Goal: Task Accomplishment & Management: Use online tool/utility

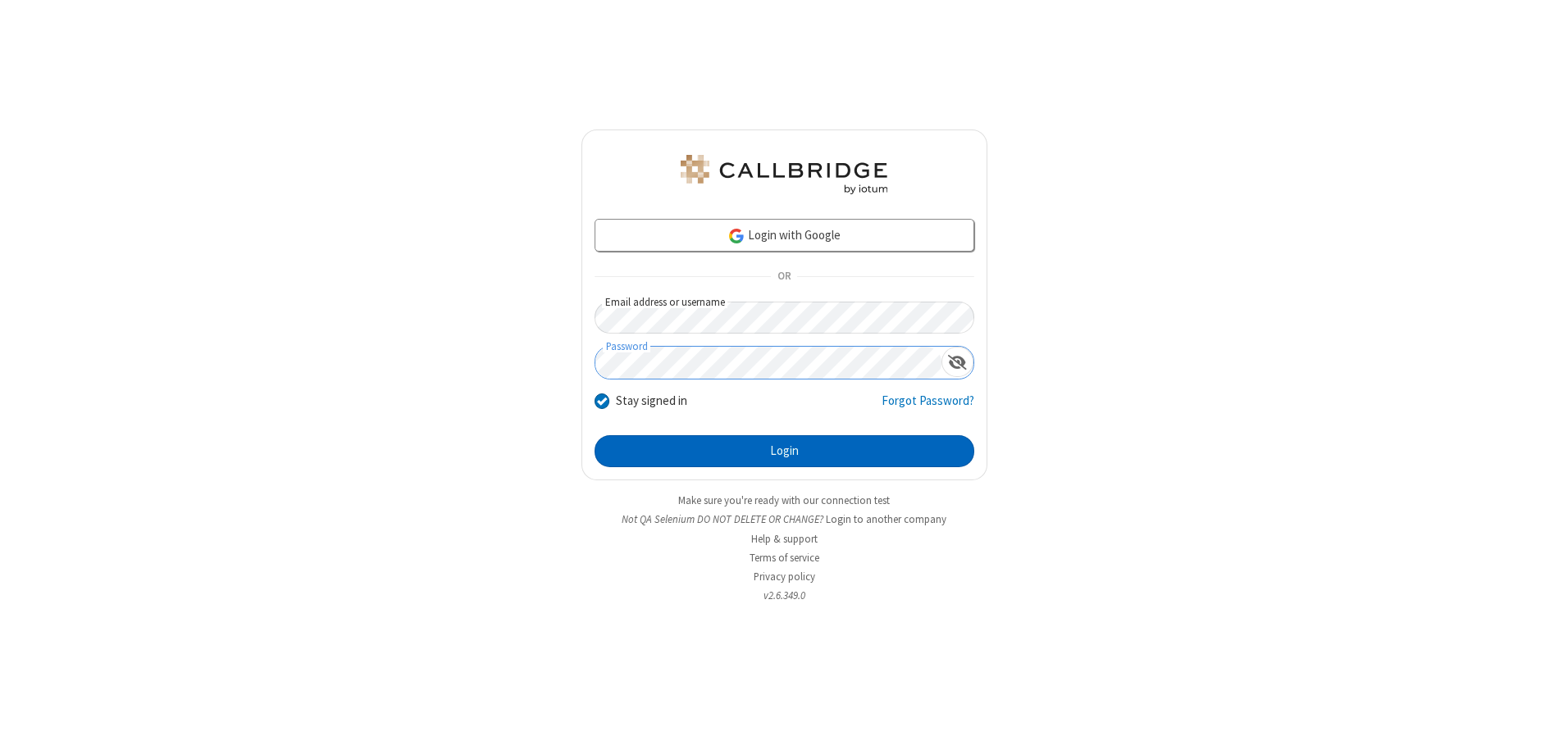
click at [784, 451] on button "Login" at bounding box center [785, 451] width 380 height 33
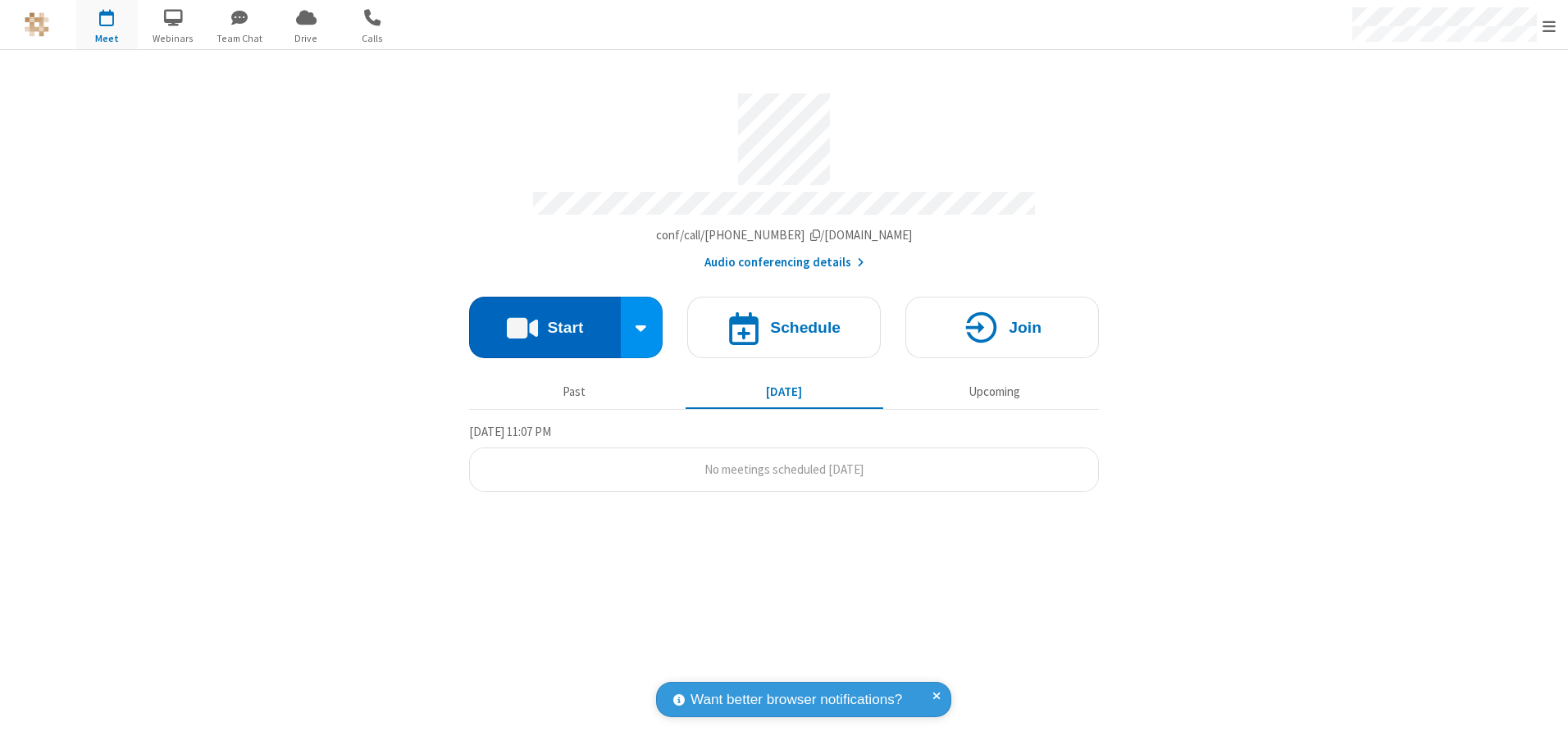
click at [545, 322] on button "Start" at bounding box center [545, 326] width 152 height 61
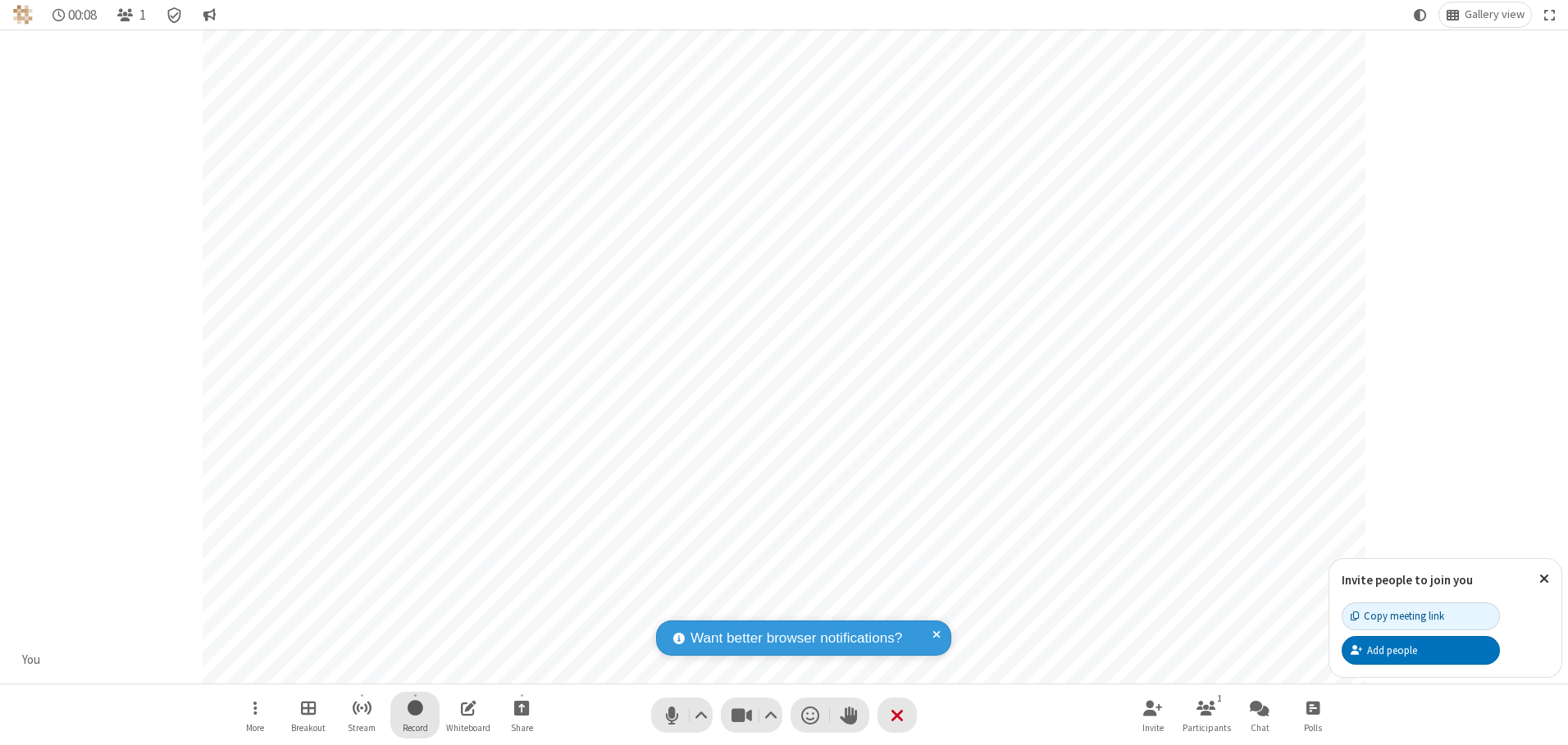
click at [415, 715] on span "Start recording" at bounding box center [416, 707] width 16 height 20
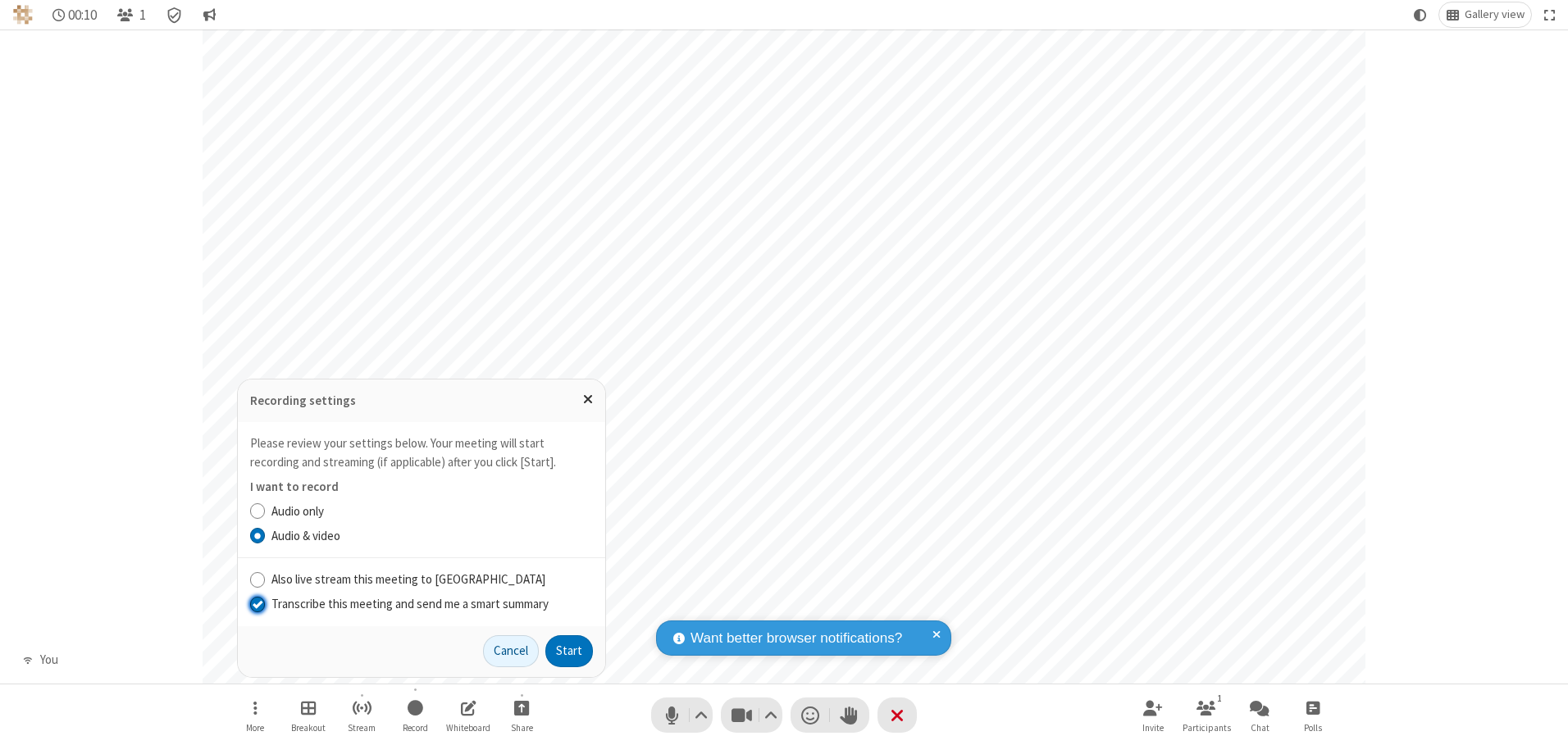
click at [257, 604] on input "Transcribe this meeting and send me a smart summary" at bounding box center [258, 605] width 16 height 17
click at [569, 651] on button "Start" at bounding box center [569, 652] width 47 height 33
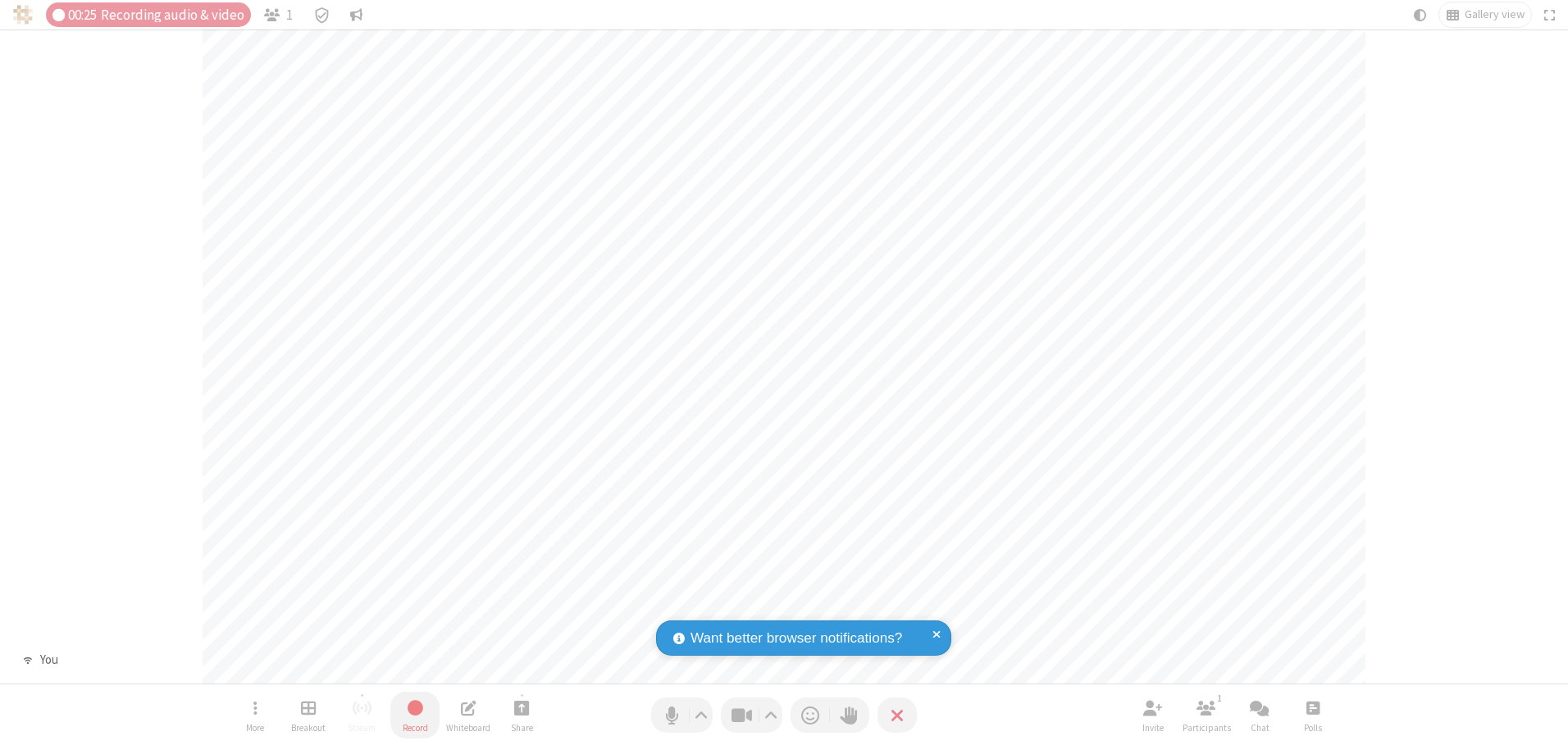
click at [415, 715] on span "Stop recording" at bounding box center [414, 707] width 18 height 20
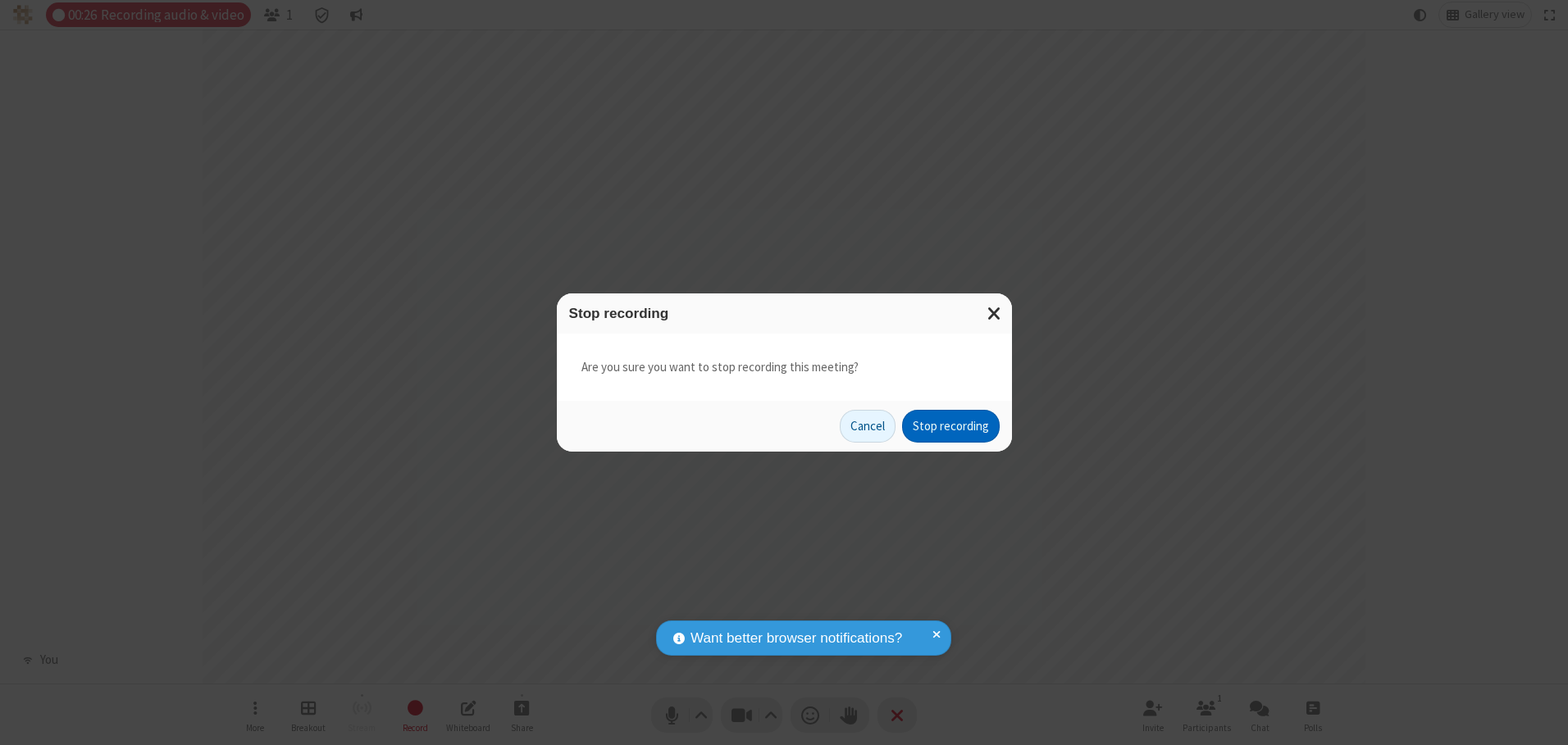
click at [951, 426] on button "Stop recording" at bounding box center [951, 426] width 98 height 33
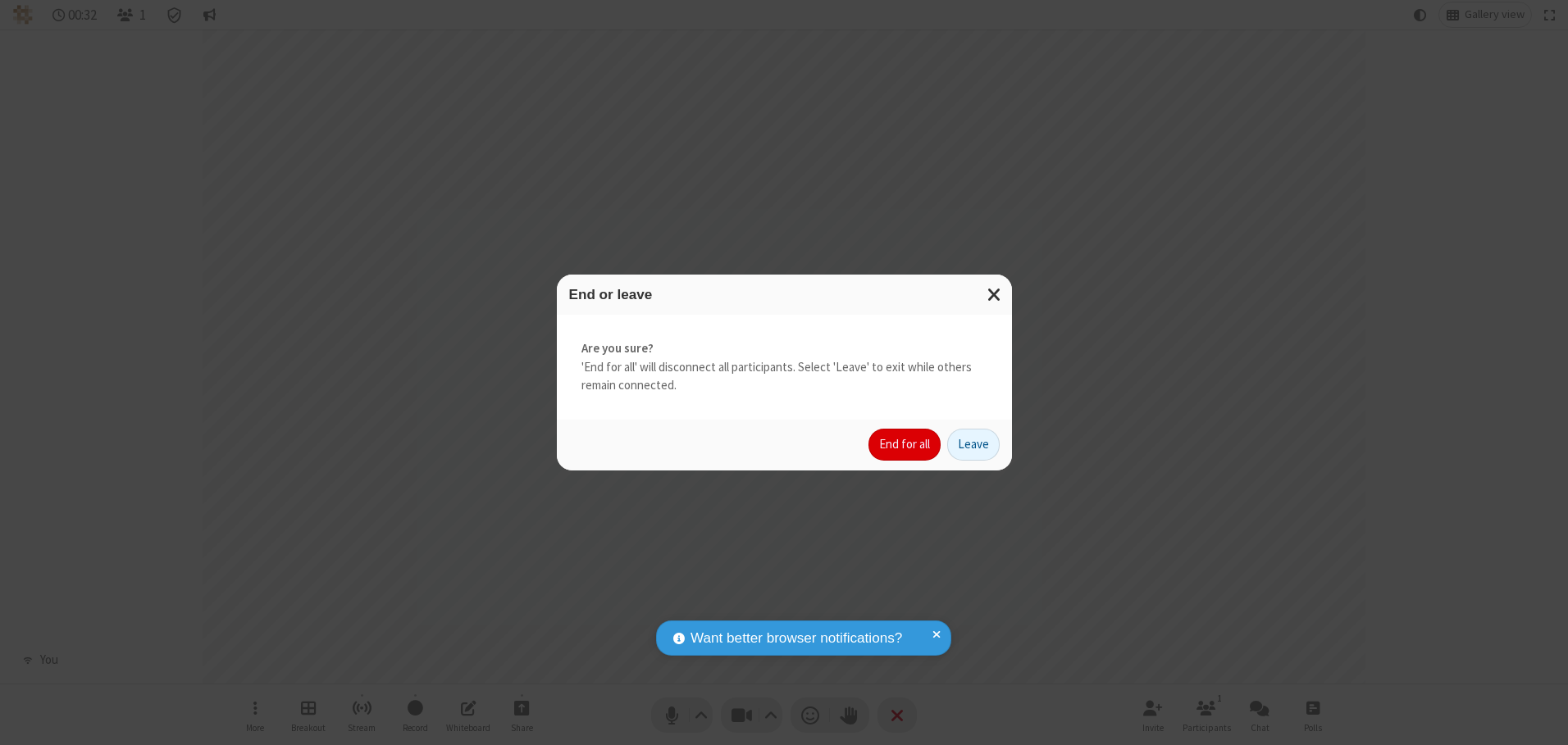
click at [905, 445] on button "End for all" at bounding box center [904, 446] width 72 height 33
